Goal: Information Seeking & Learning: Learn about a topic

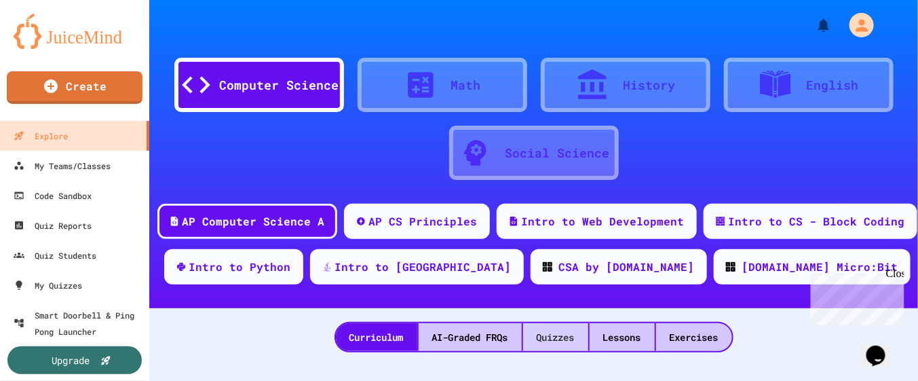
click at [570, 335] on div "Quizzes" at bounding box center [555, 337] width 65 height 28
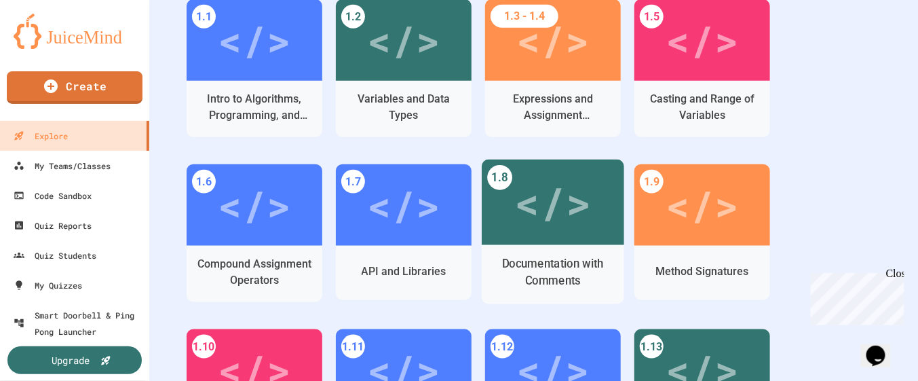
scroll to position [170, 0]
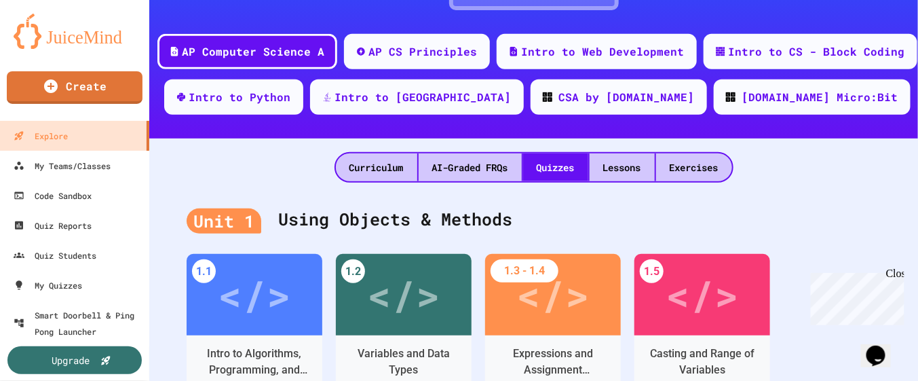
drag, startPoint x: 541, startPoint y: 202, endPoint x: 506, endPoint y: 203, distance: 35.3
click at [506, 203] on div "Unit 1 Using Objects & Methods" at bounding box center [534, 220] width 694 height 54
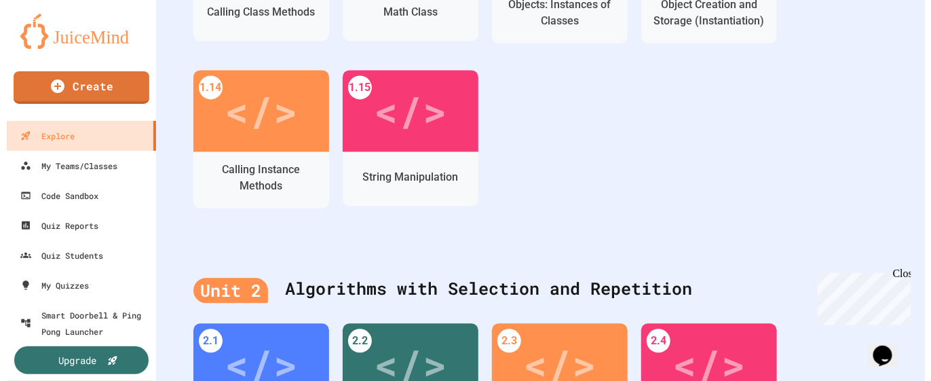
scroll to position [763, 0]
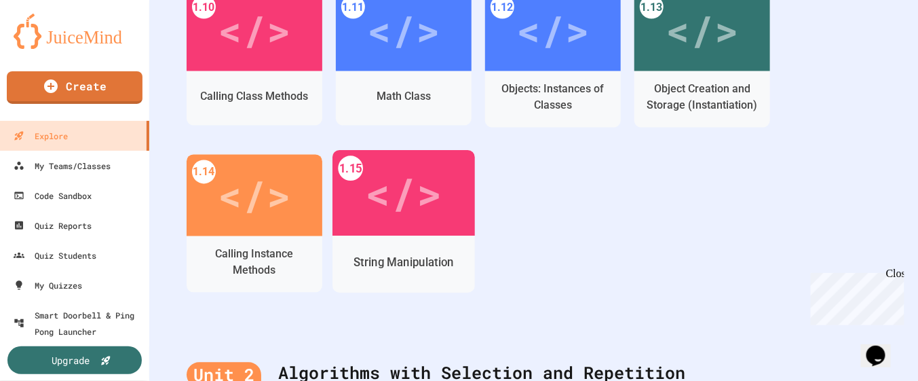
click at [441, 185] on div "</>" at bounding box center [403, 193] width 77 height 64
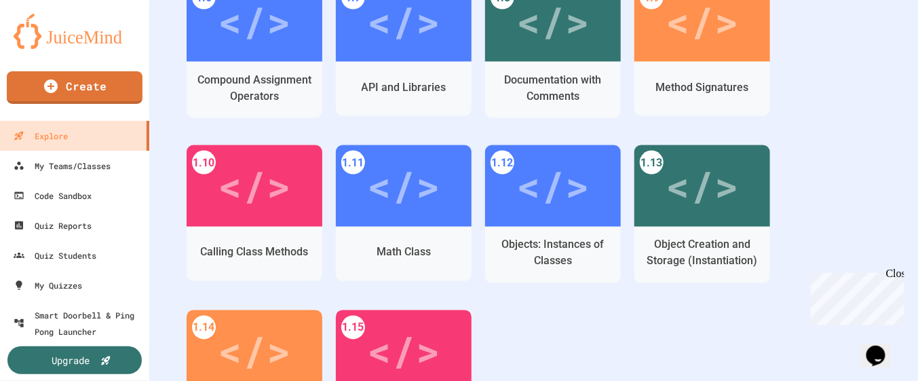
click at [807, 156] on div "1.1 </> Intro to Algorithms, Programming, and Compilers 1.2 </> Variables and D…" at bounding box center [534, 145] width 694 height 660
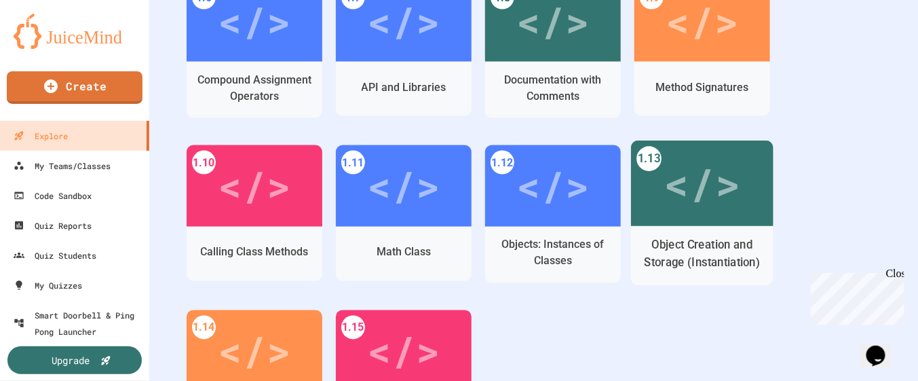
click at [747, 227] on div "Object Creation and Storage (Instantiation)" at bounding box center [702, 255] width 143 height 59
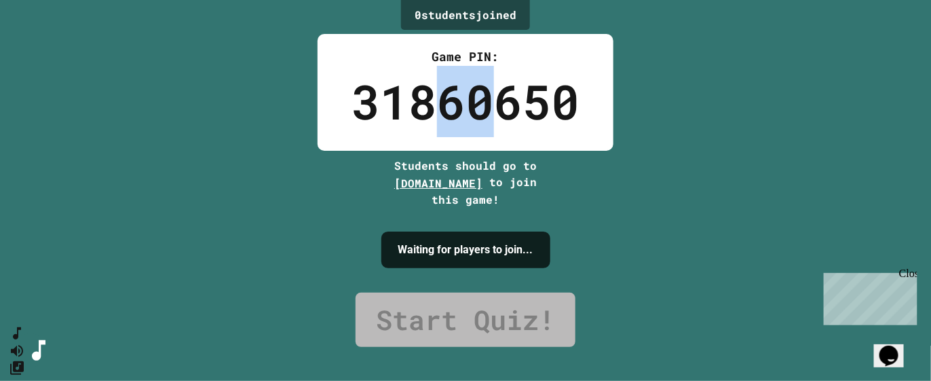
drag, startPoint x: 436, startPoint y: 114, endPoint x: 493, endPoint y: 118, distance: 57.1
click at [493, 118] on div "31860650" at bounding box center [466, 101] width 228 height 71
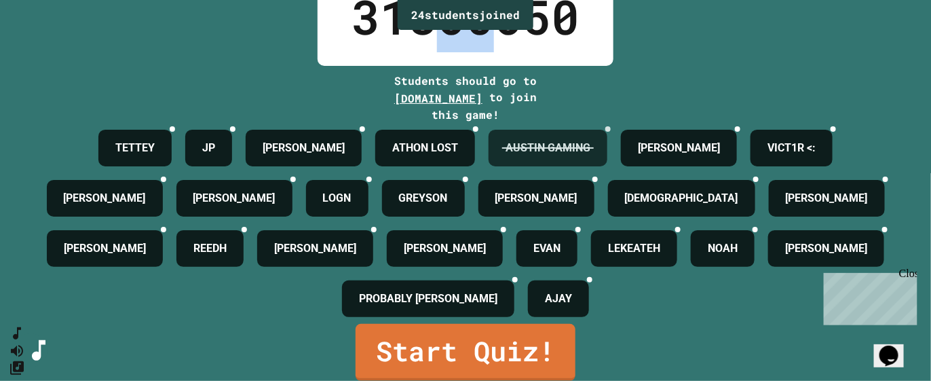
scroll to position [146, 0]
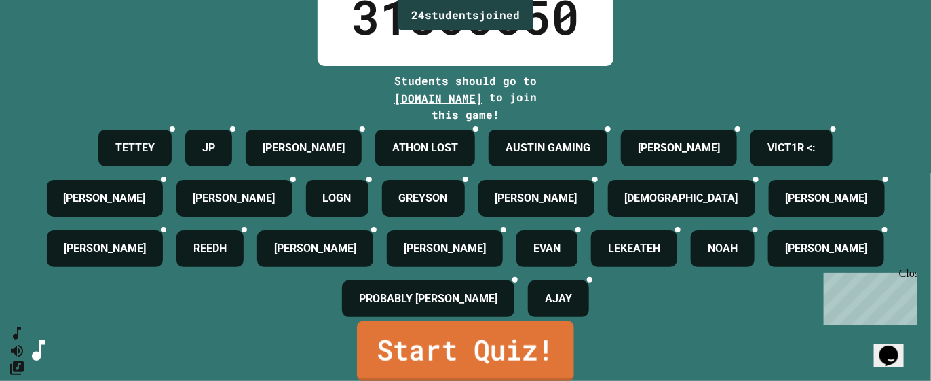
click at [500, 321] on link "Start Quiz!" at bounding box center [465, 351] width 217 height 60
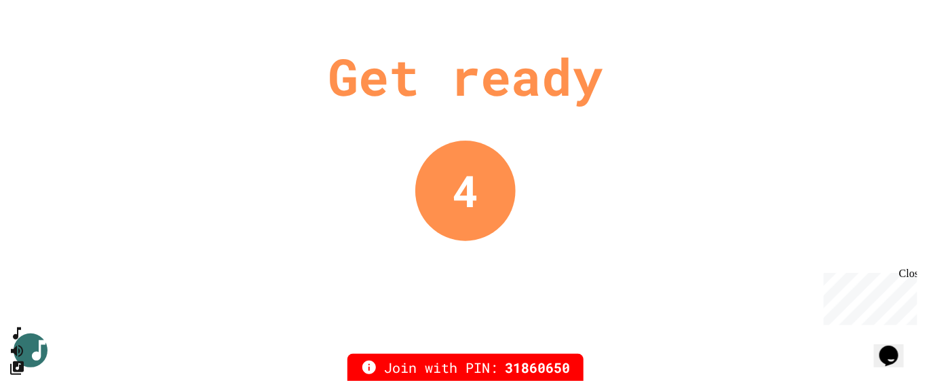
scroll to position [0, 0]
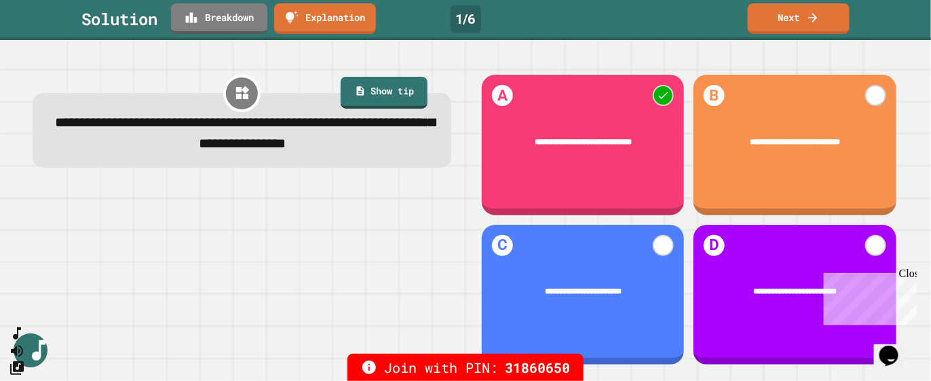
click at [792, 23] on link "Next" at bounding box center [799, 18] width 102 height 31
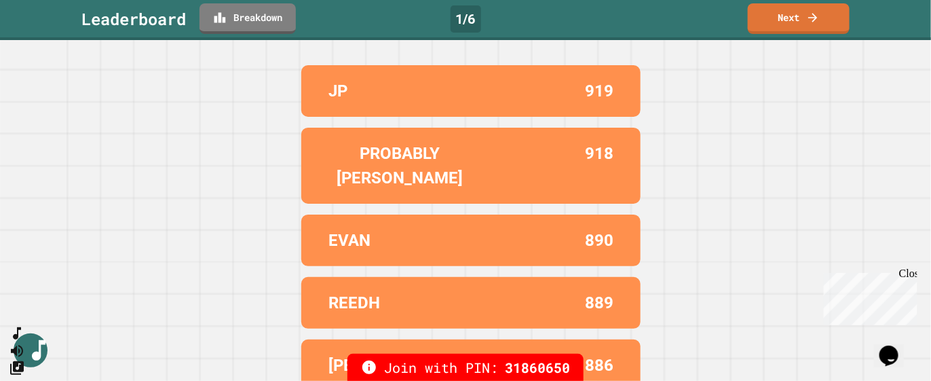
scroll to position [102, 0]
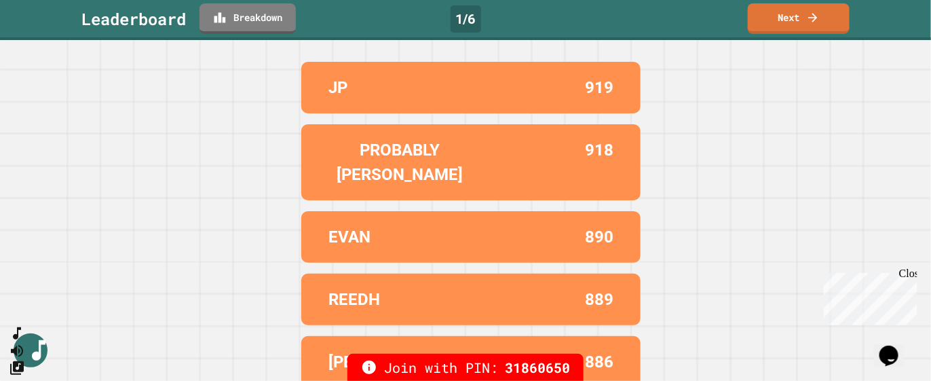
click at [799, 20] on link "Next" at bounding box center [799, 18] width 102 height 31
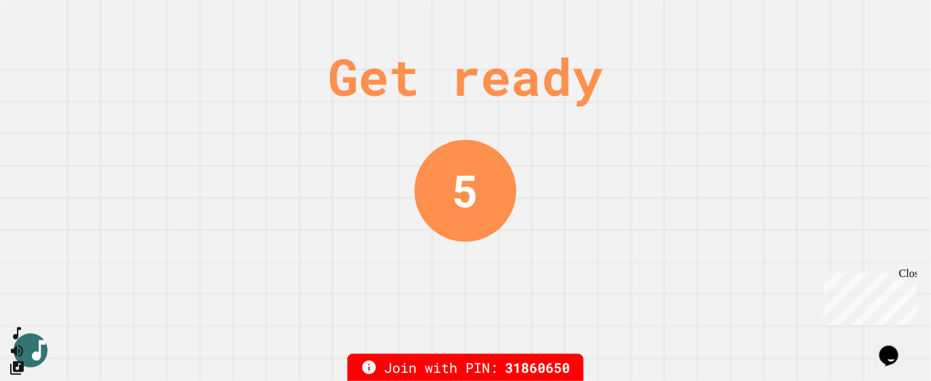
scroll to position [0, 0]
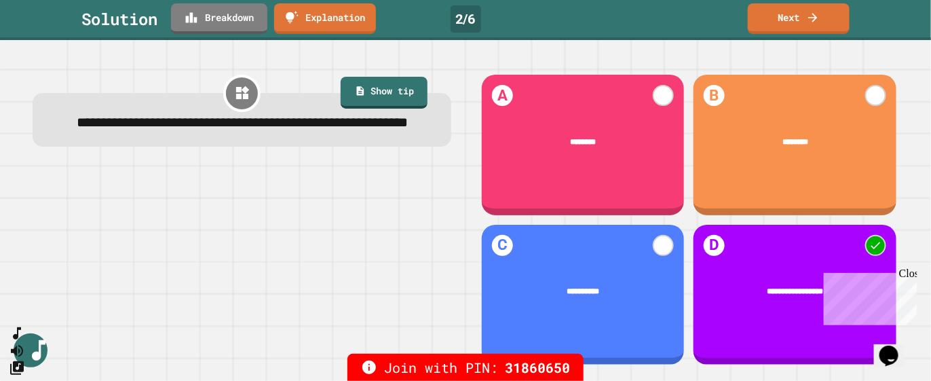
click at [4, 362] on div "Join with PIN: 31860650" at bounding box center [465, 367] width 931 height 27
click at [14, 340] on button "SpeedDial basic example" at bounding box center [15, 330] width 20 height 20
click at [24, 340] on button "Mute music" at bounding box center [15, 350] width 20 height 20
click at [22, 343] on icon "Unmute music" at bounding box center [14, 350] width 15 height 15
click at [24, 340] on icon "SpeedDial basic example" at bounding box center [15, 330] width 20 height 20
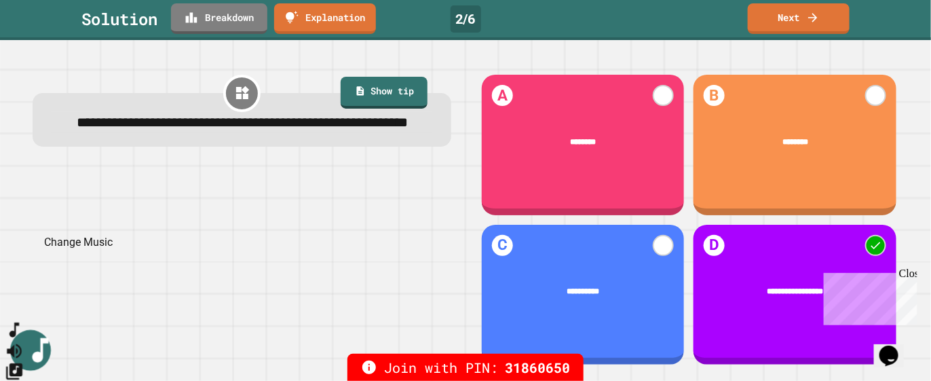
click at [24, 361] on icon "Change Music" at bounding box center [15, 371] width 20 height 20
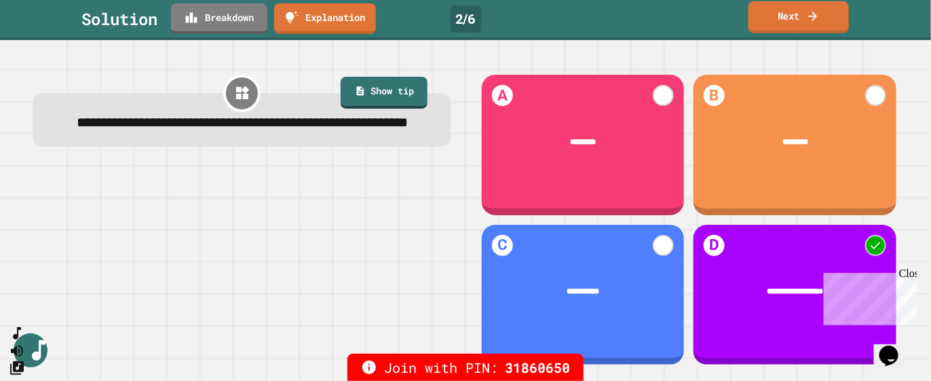
click at [787, 18] on link "Next" at bounding box center [798, 17] width 100 height 32
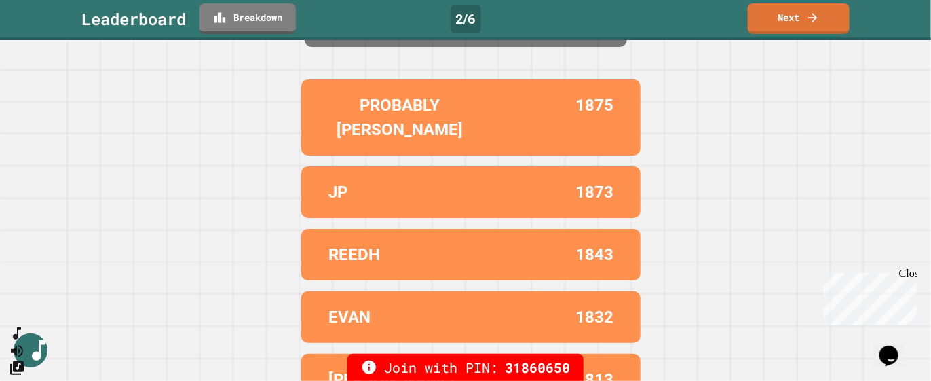
scroll to position [102, 0]
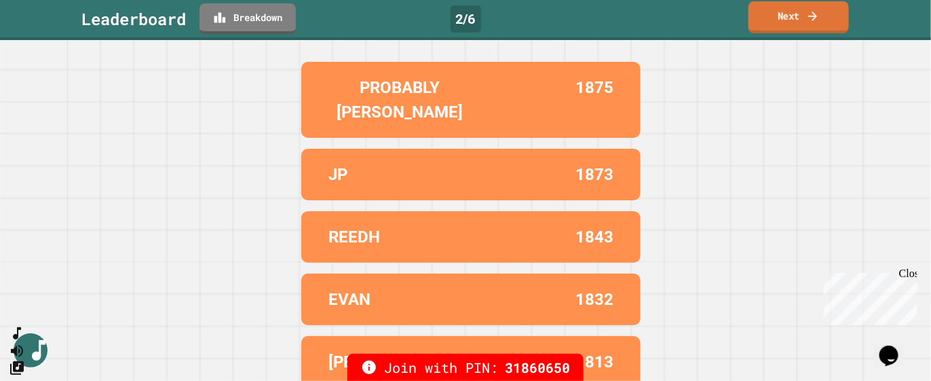
click at [795, 21] on link "Next" at bounding box center [798, 17] width 100 height 32
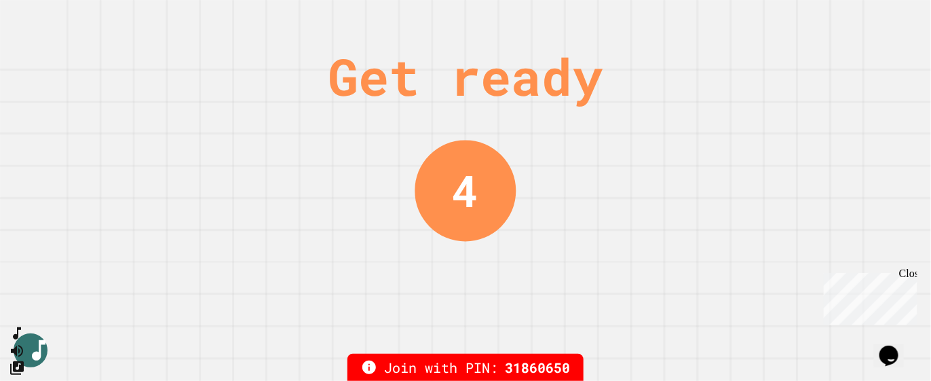
scroll to position [0, 0]
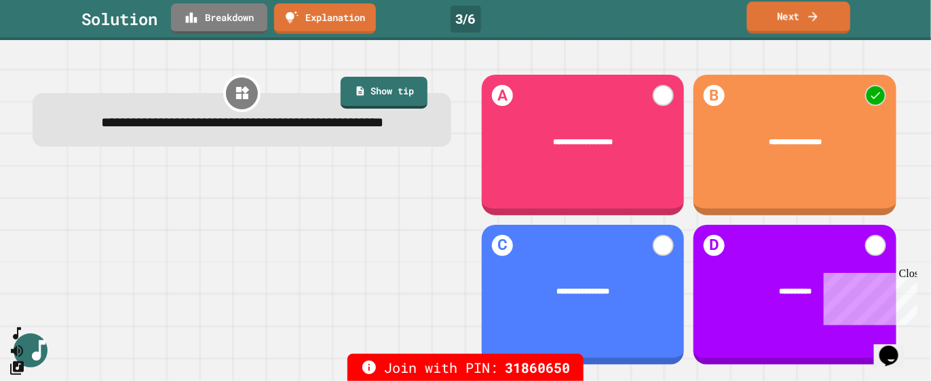
click at [826, 14] on link "Next" at bounding box center [798, 17] width 103 height 32
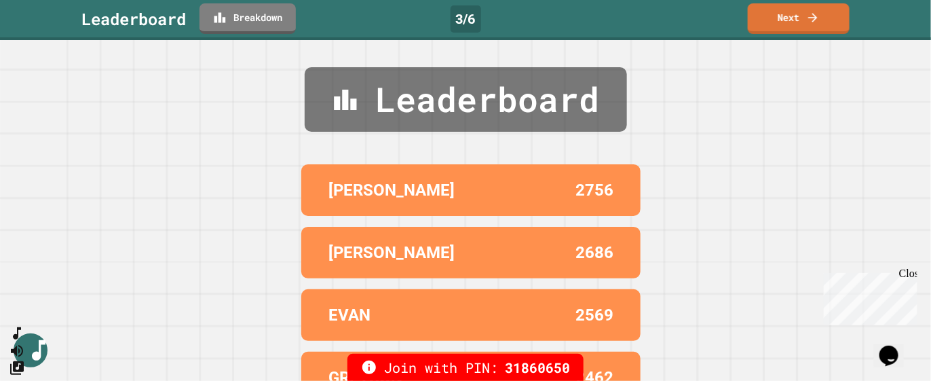
scroll to position [102, 0]
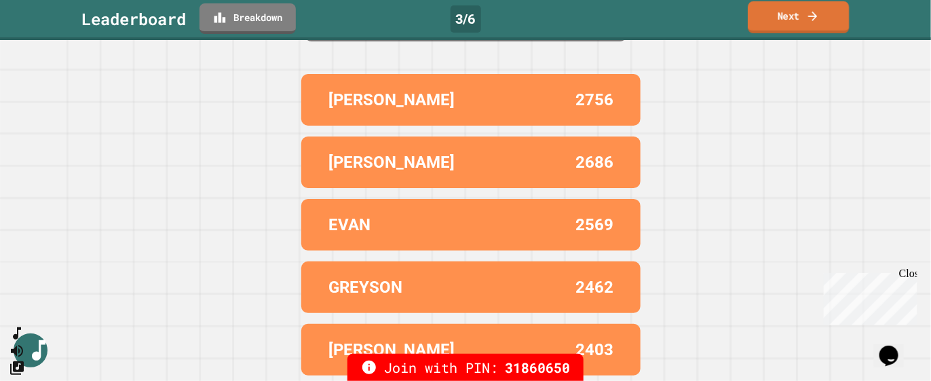
click at [792, 29] on link "Next" at bounding box center [798, 17] width 101 height 32
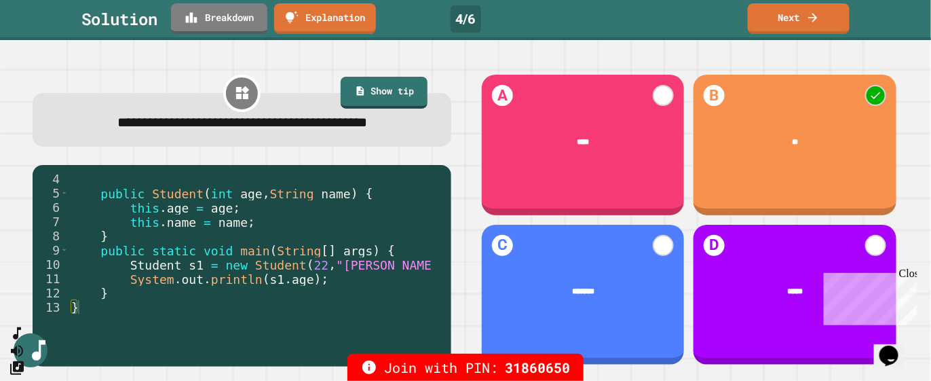
scroll to position [5, 0]
drag, startPoint x: 204, startPoint y: 307, endPoint x: 132, endPoint y: 293, distance: 73.2
click at [131, 298] on div "public Student ( int age , String name ) { this . age = age ; this . name = nam…" at bounding box center [251, 257] width 364 height 171
click at [282, 300] on div "public Student ( int age , String name ) { this . age = age ; this . name = nam…" at bounding box center [251, 243] width 364 height 143
drag, startPoint x: 282, startPoint y: 300, endPoint x: 267, endPoint y: 301, distance: 15.0
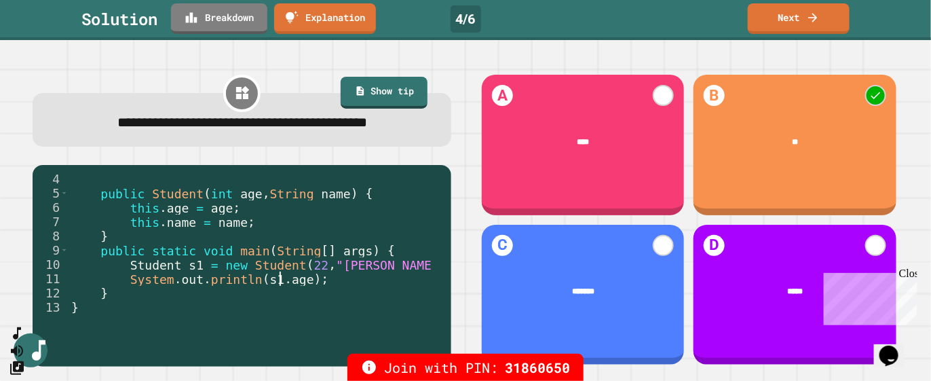
click at [282, 300] on div "public Student ( int age , String name ) { this . age = age ; this . name = nam…" at bounding box center [251, 257] width 364 height 171
click at [261, 301] on div "public Student ( int age , String name ) { this . age = age ; this . name = nam…" at bounding box center [251, 257] width 364 height 171
click at [278, 300] on div "public Student ( int age , String name ) { this . age = age ; this . name = nam…" at bounding box center [251, 243] width 364 height 143
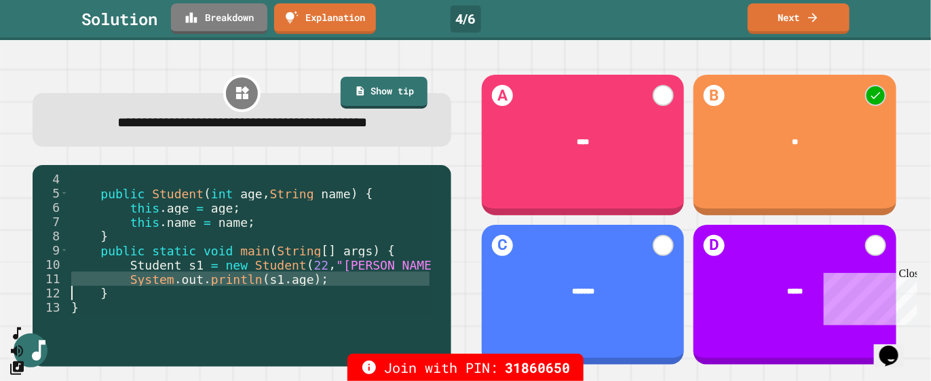
click at [278, 300] on div "public Student ( int age , String name ) { this . age = age ; this . name = nam…" at bounding box center [251, 257] width 364 height 171
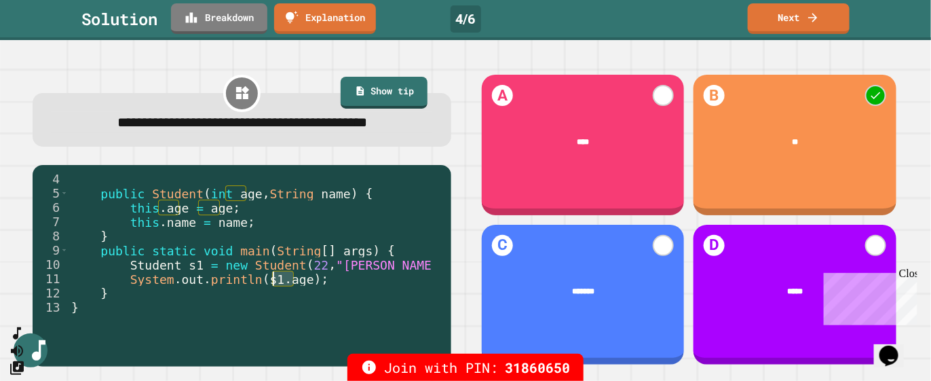
click at [278, 300] on div "public Student ( int age , String name ) { this . age = age ; this . name = nam…" at bounding box center [251, 257] width 364 height 171
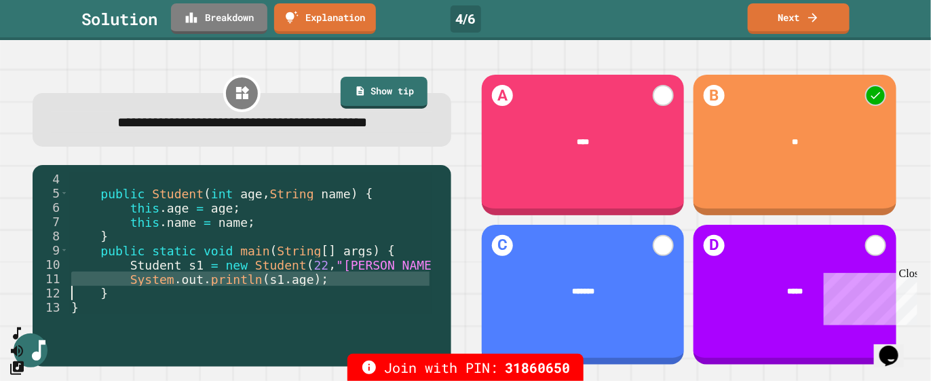
click at [280, 299] on div "public Student ( int age , String name ) { this . age = age ; this . name = nam…" at bounding box center [251, 243] width 364 height 143
type textarea "**********"
click at [281, 299] on div "public Student ( int age , String name ) { this . age = age ; this . name = nam…" at bounding box center [251, 257] width 364 height 171
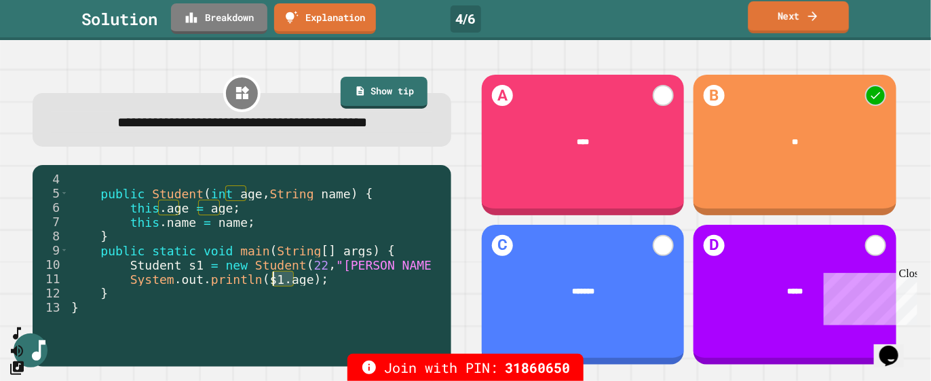
click at [779, 24] on link "Next" at bounding box center [798, 17] width 101 height 32
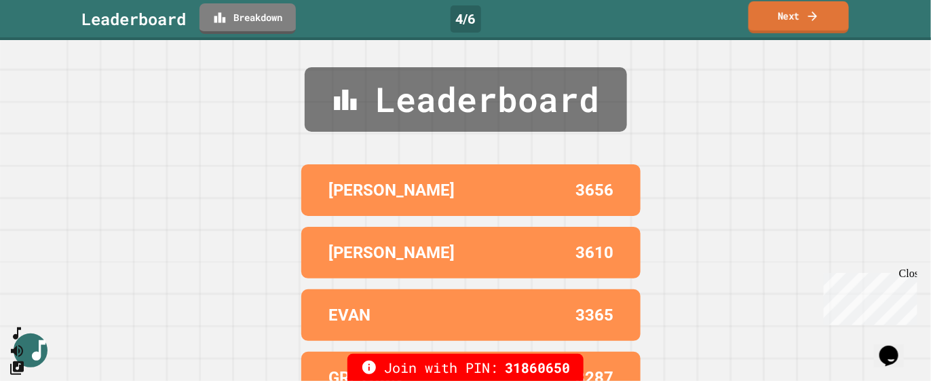
click at [776, 25] on link "Next" at bounding box center [798, 17] width 100 height 32
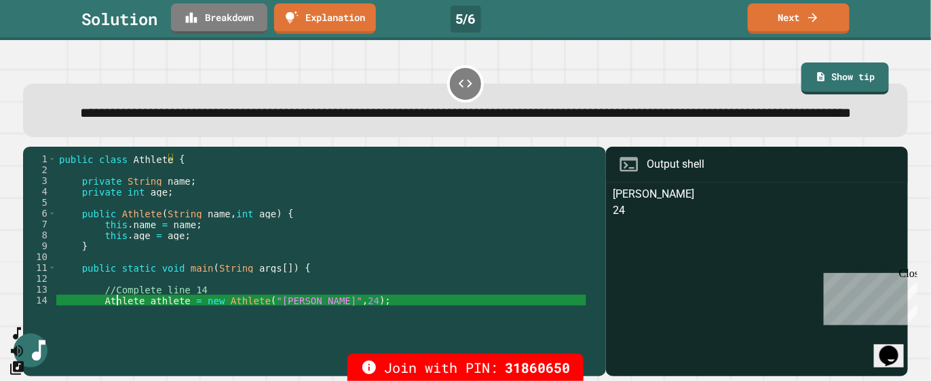
click at [118, 325] on div "public class Athlete { private String name ; private int age ; public Athlete (…" at bounding box center [321, 240] width 530 height 174
click at [117, 326] on div "public class Athlete { private String name ; private int age ; public Athlete (…" at bounding box center [321, 240] width 530 height 174
click at [162, 322] on div "public class Athlete { private String name ; private int age ; public Athlete (…" at bounding box center [321, 240] width 530 height 174
click at [195, 327] on div "public class Athlete { private String name ; private int age ; public Athlete (…" at bounding box center [321, 240] width 530 height 174
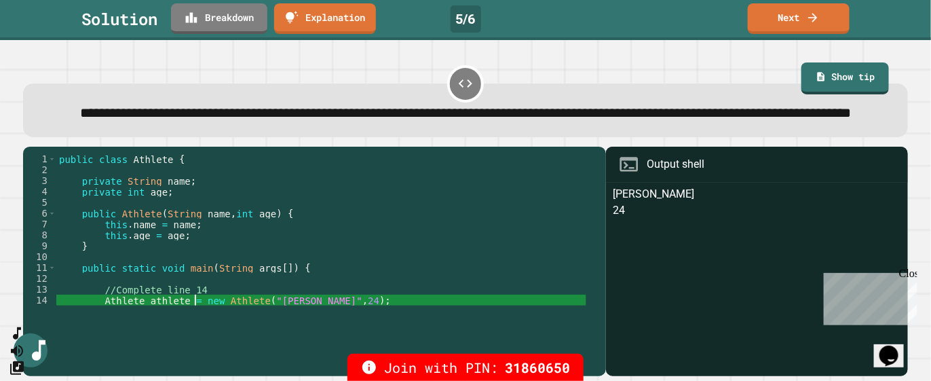
click at [195, 327] on div "public class Athlete { private String name ; private int age ; public Athlete (…" at bounding box center [321, 240] width 530 height 174
click at [231, 326] on div "public class Athlete { private String name ; private int age ; public Athlete (…" at bounding box center [321, 240] width 530 height 174
click at [232, 326] on div "public class Athlete { private String name ; private int age ; public Athlete (…" at bounding box center [321, 240] width 530 height 174
click at [314, 327] on div "public class Athlete { private String name ; private int age ; public Athlete (…" at bounding box center [321, 240] width 530 height 174
click at [318, 331] on div "**********" at bounding box center [311, 257] width 576 height 209
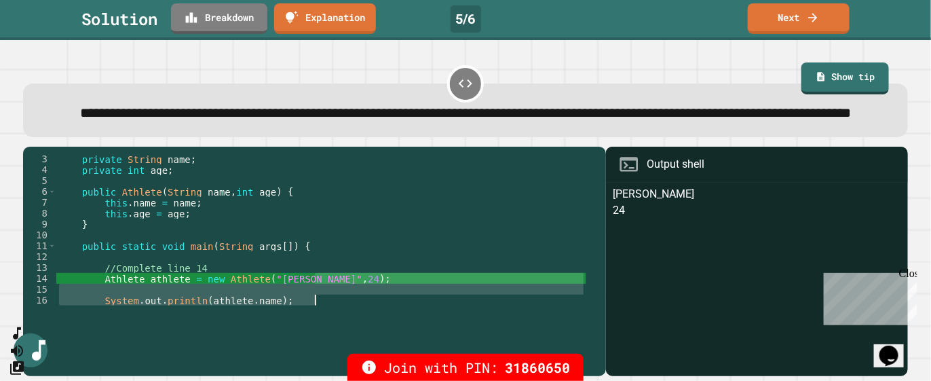
scroll to position [54, 0]
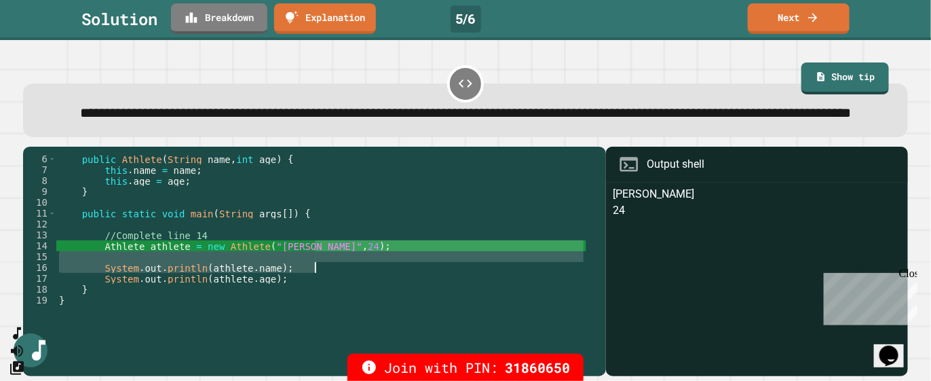
click at [329, 271] on div "public Athlete ( String name , int age ) { this . name = name ; this . age = ag…" at bounding box center [321, 229] width 530 height 152
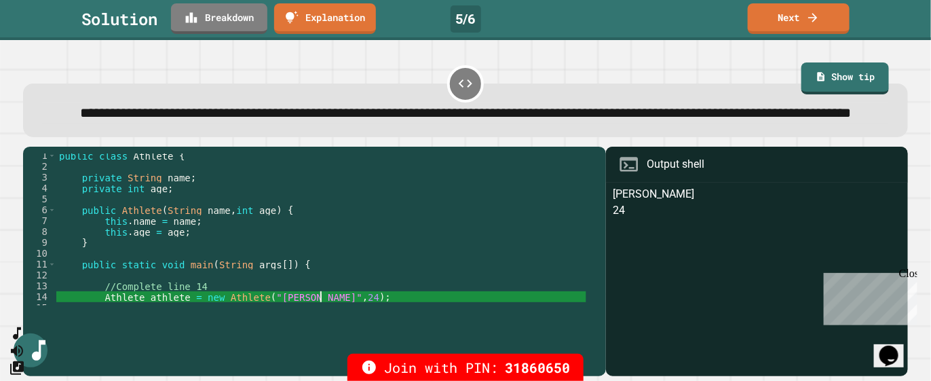
scroll to position [3, 0]
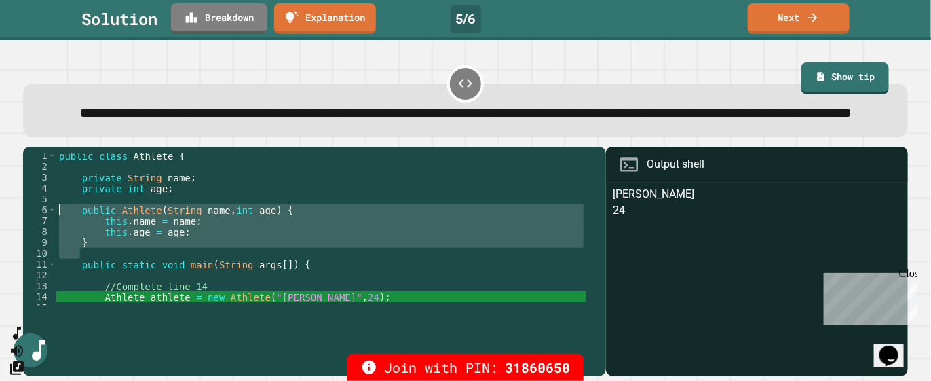
drag, startPoint x: 128, startPoint y: 276, endPoint x: 61, endPoint y: 231, distance: 79.8
click at [61, 231] on div "public class Athlete { private String name ; private int age ; public Athlete (…" at bounding box center [321, 237] width 530 height 174
type textarea "**********"
click at [810, 18] on icon at bounding box center [813, 16] width 14 height 14
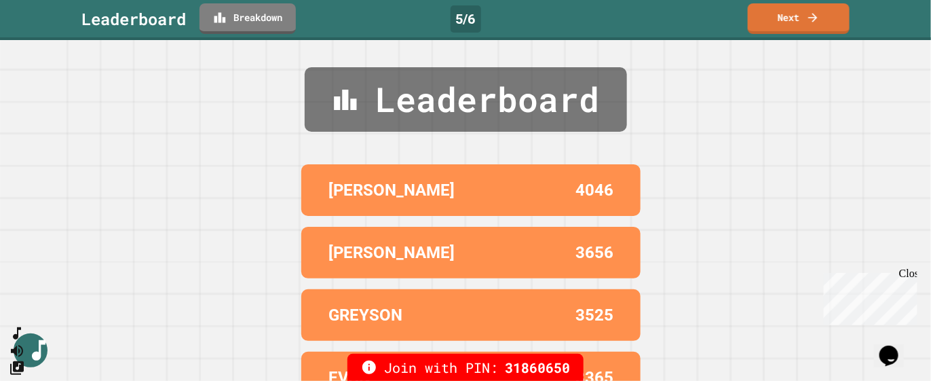
scroll to position [102, 0]
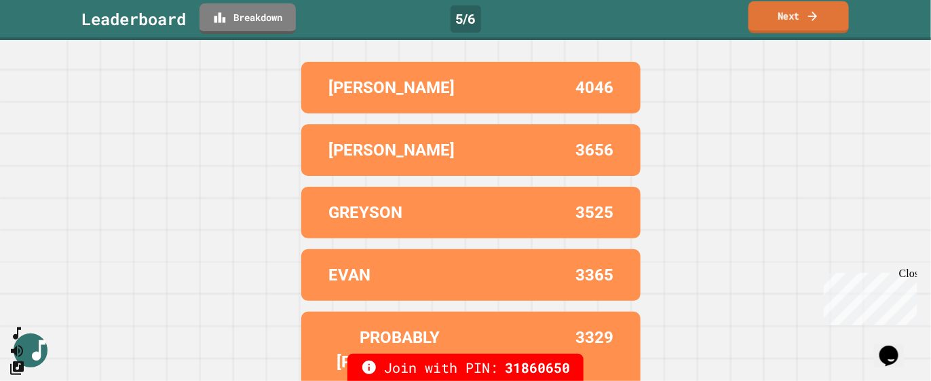
click at [810, 14] on icon at bounding box center [813, 16] width 14 height 14
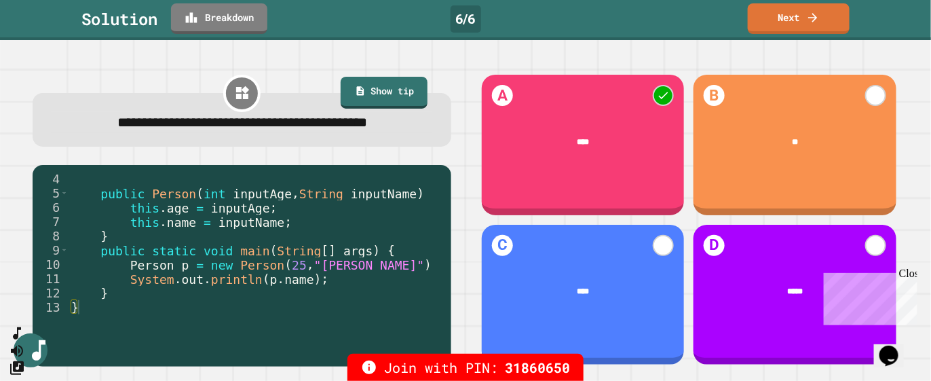
scroll to position [0, 0]
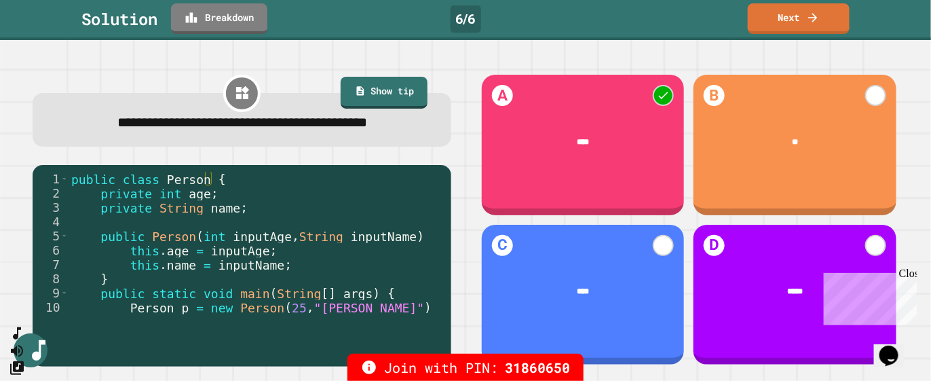
drag, startPoint x: 312, startPoint y: 335, endPoint x: 293, endPoint y: 320, distance: 23.8
click at [293, 320] on div "1 2 3 4 5 6 7 8 9 10 11 public class Person { private int age ; private String …" at bounding box center [239, 262] width 412 height 181
click at [798, 6] on link "Next" at bounding box center [798, 17] width 103 height 32
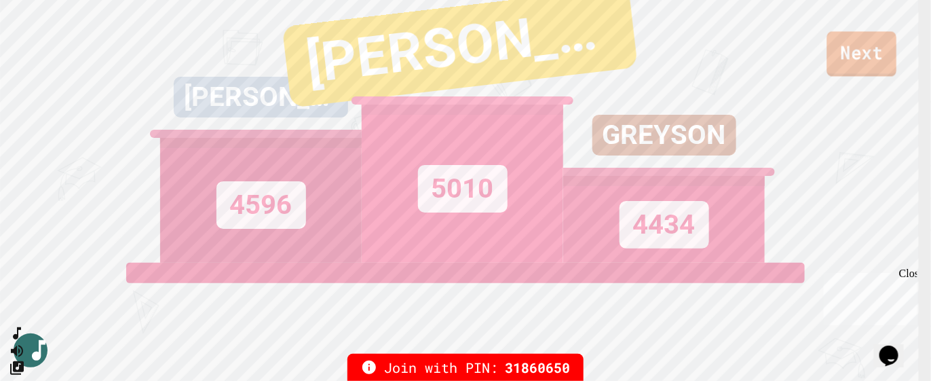
click at [859, 56] on link "Next" at bounding box center [862, 53] width 70 height 45
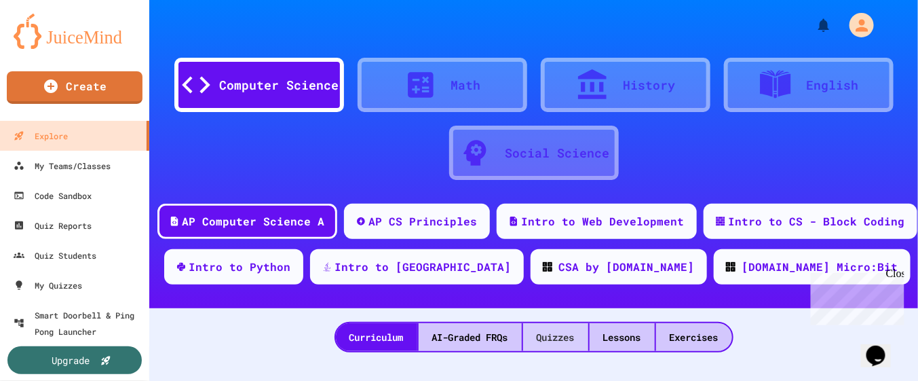
click at [565, 323] on div "Quizzes" at bounding box center [555, 337] width 65 height 28
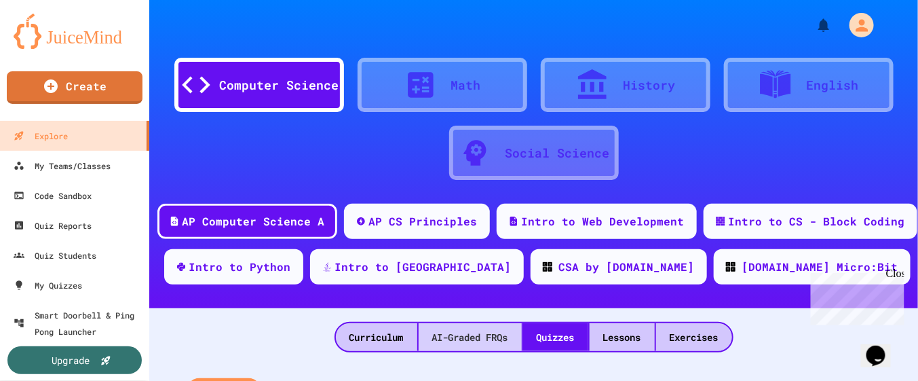
scroll to position [170, 0]
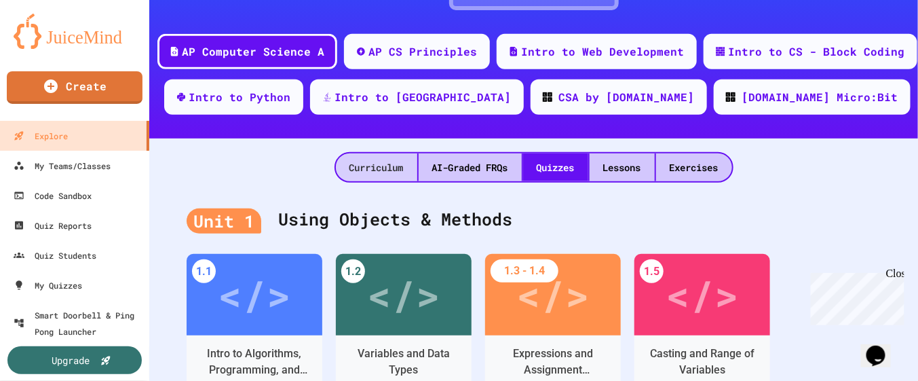
click at [378, 164] on div "Curriculum" at bounding box center [376, 167] width 81 height 28
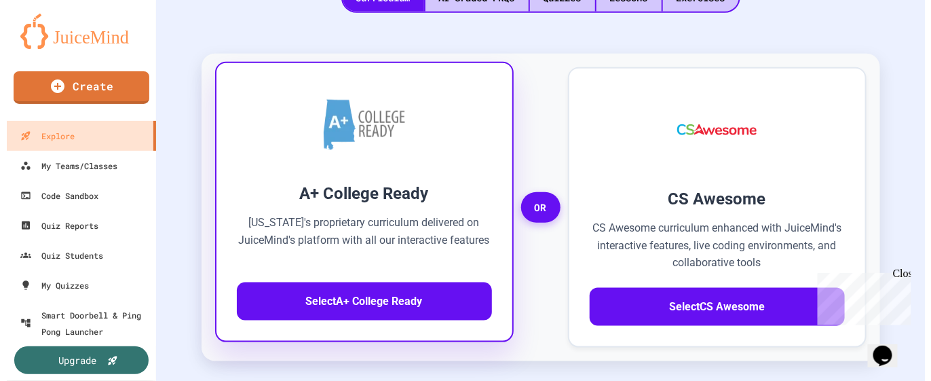
scroll to position [424, 0]
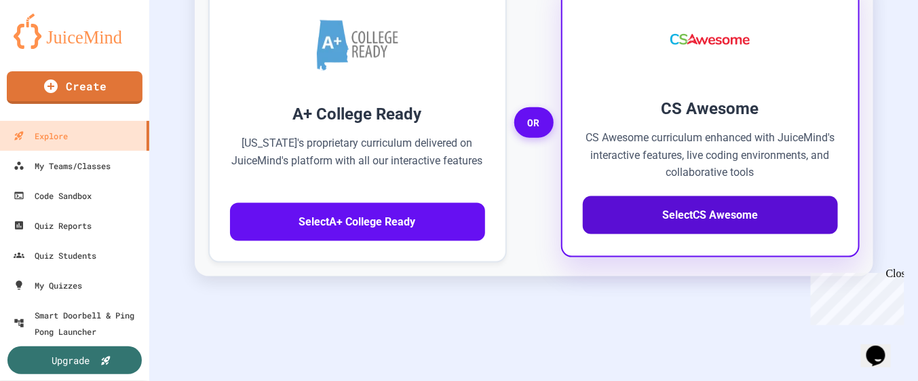
click at [607, 217] on button "Select CS Awesome" at bounding box center [710, 215] width 255 height 38
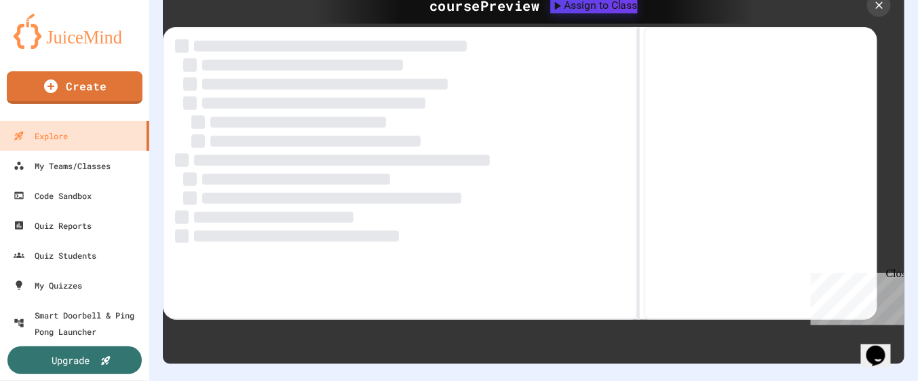
click at [614, 14] on button "Assign to Class" at bounding box center [594, 5] width 87 height 16
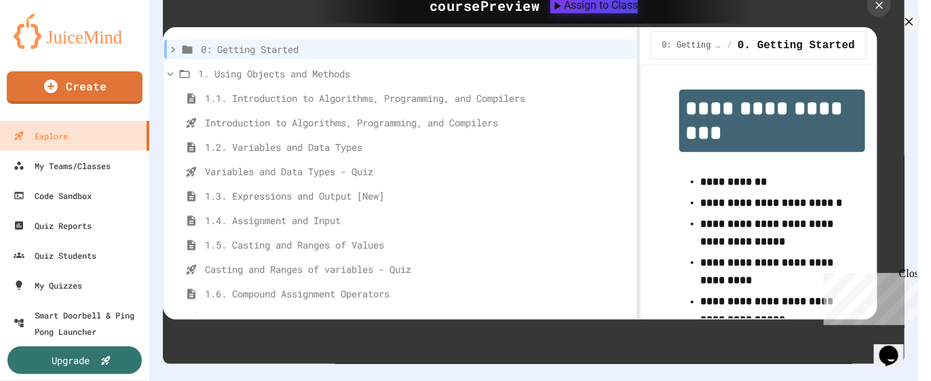
type input "**"
type input "**********"
